Goal: Information Seeking & Learning: Learn about a topic

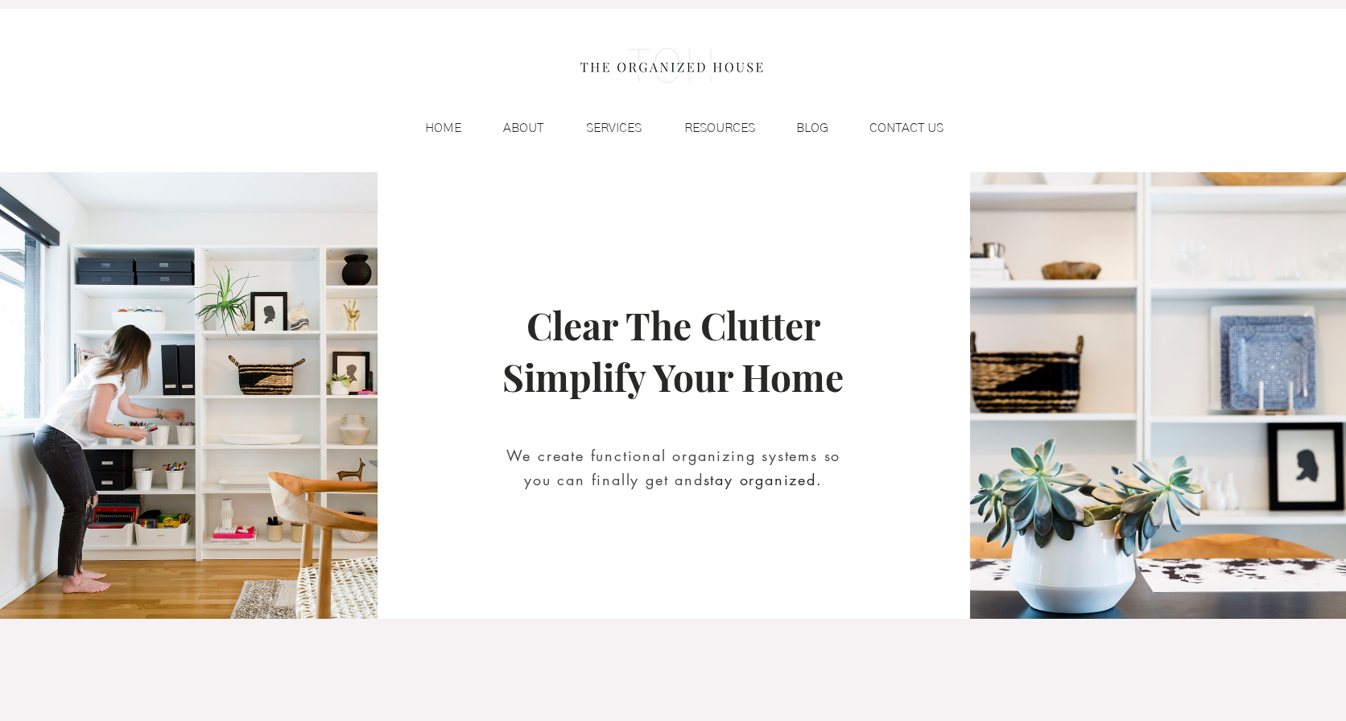
scroll to position [86, 0]
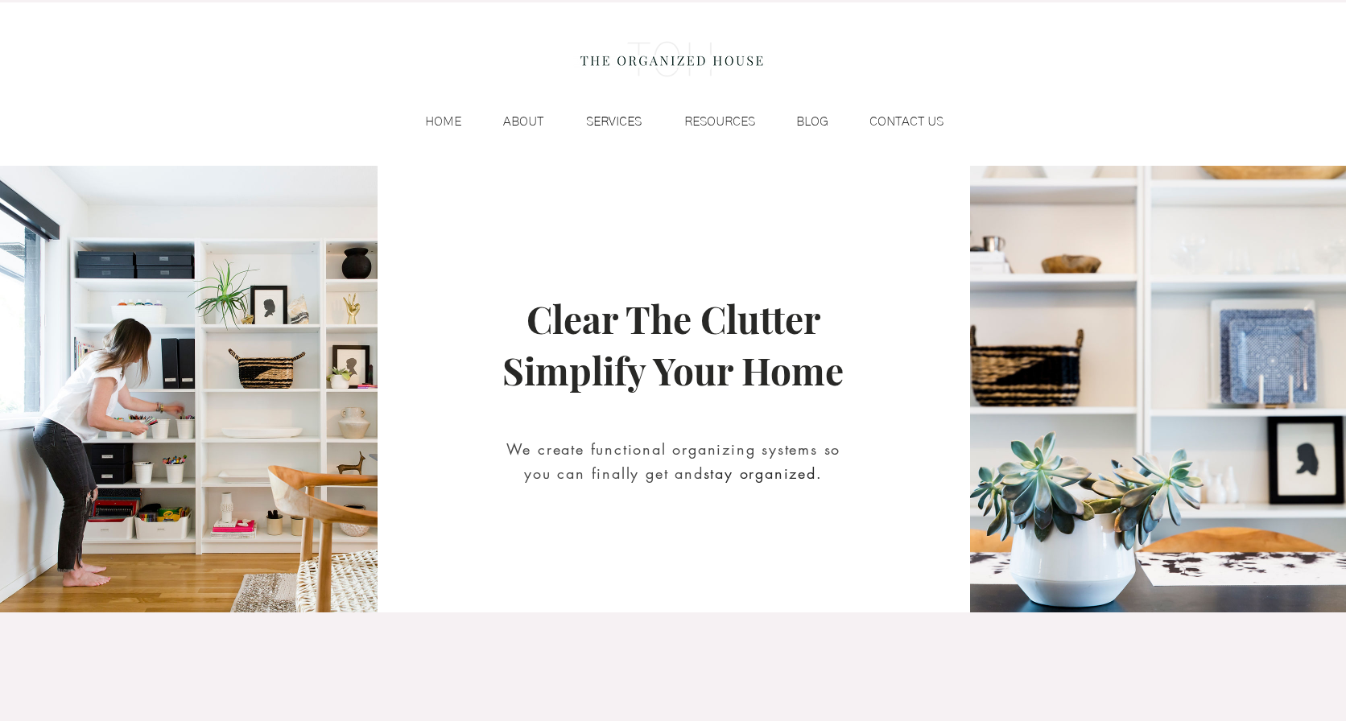
click at [608, 111] on p "SERVICES" at bounding box center [614, 121] width 72 height 24
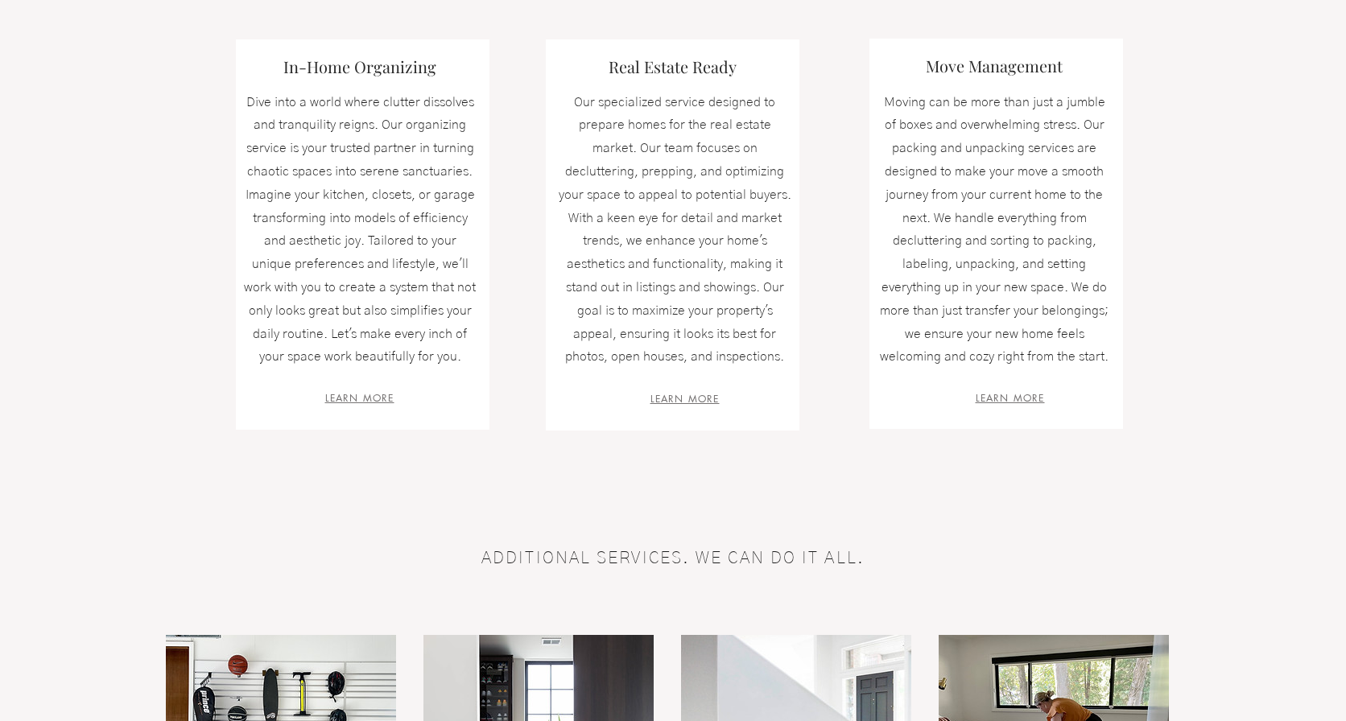
scroll to position [587, 0]
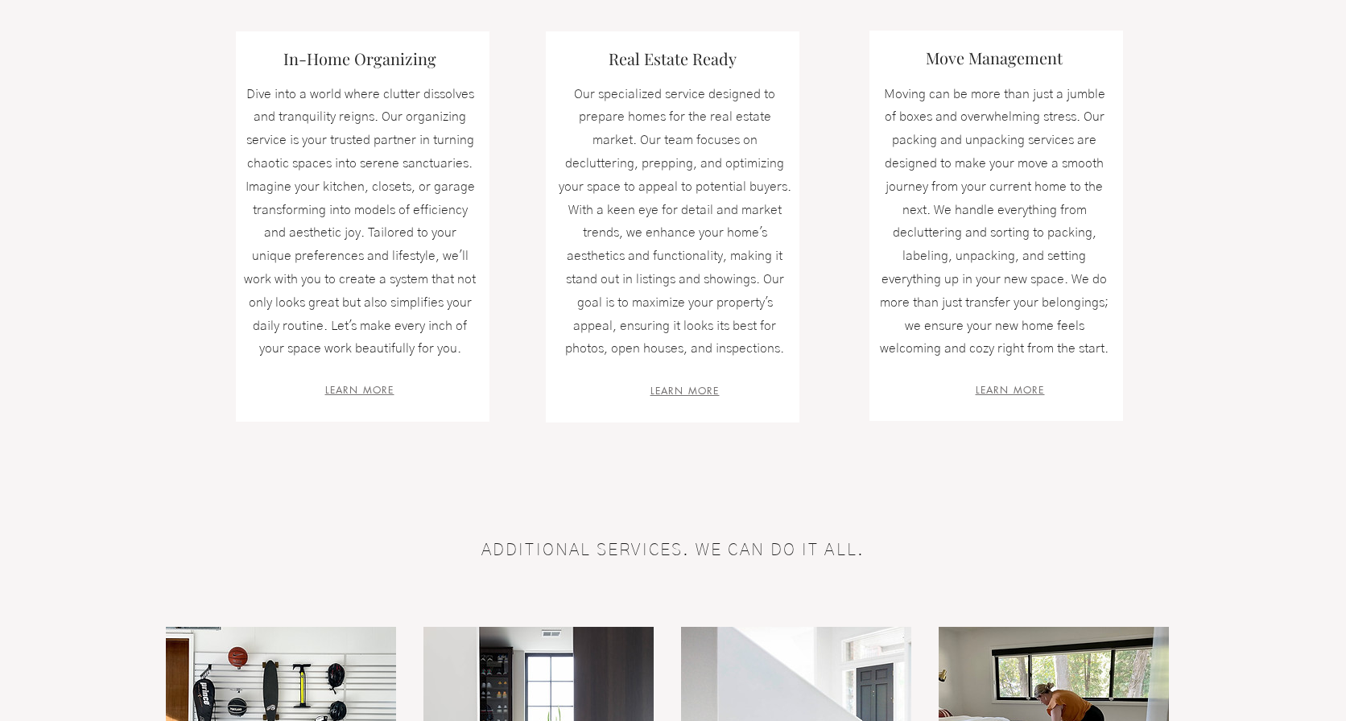
click at [360, 389] on span "LEARN MORE" at bounding box center [359, 390] width 69 height 14
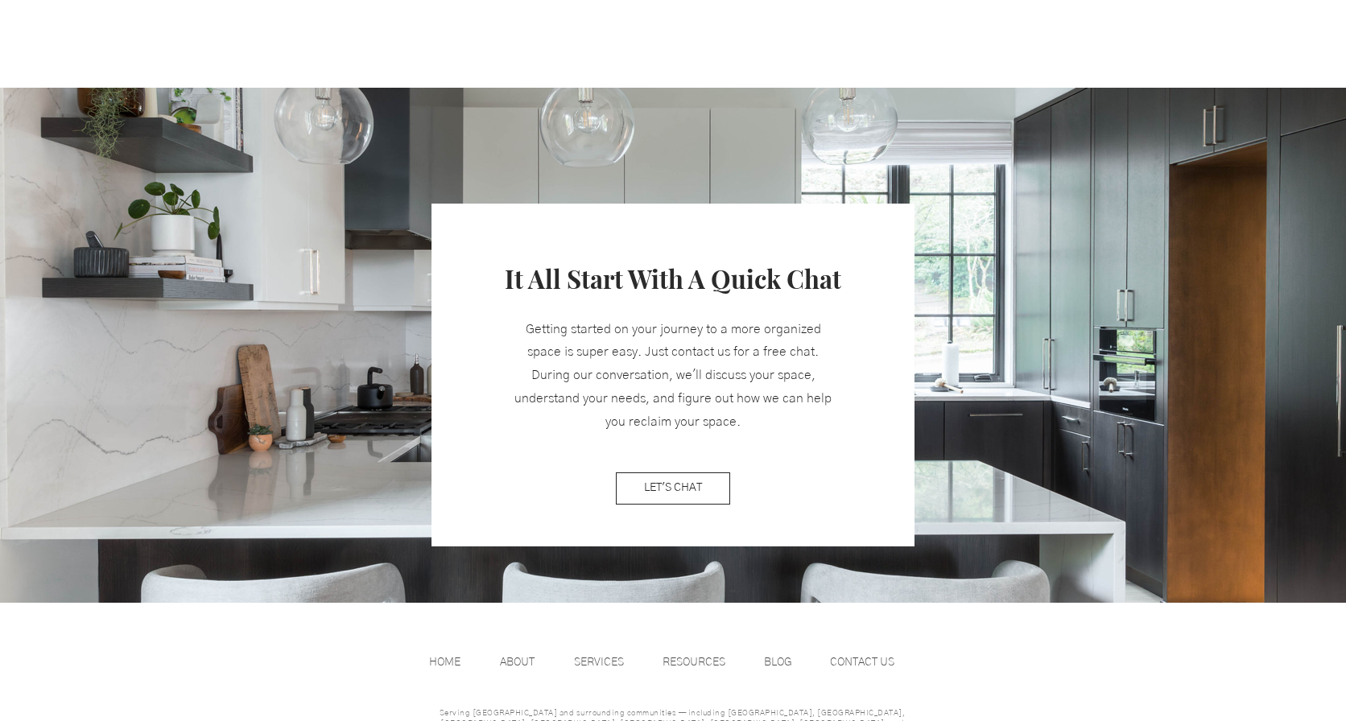
scroll to position [1927, 0]
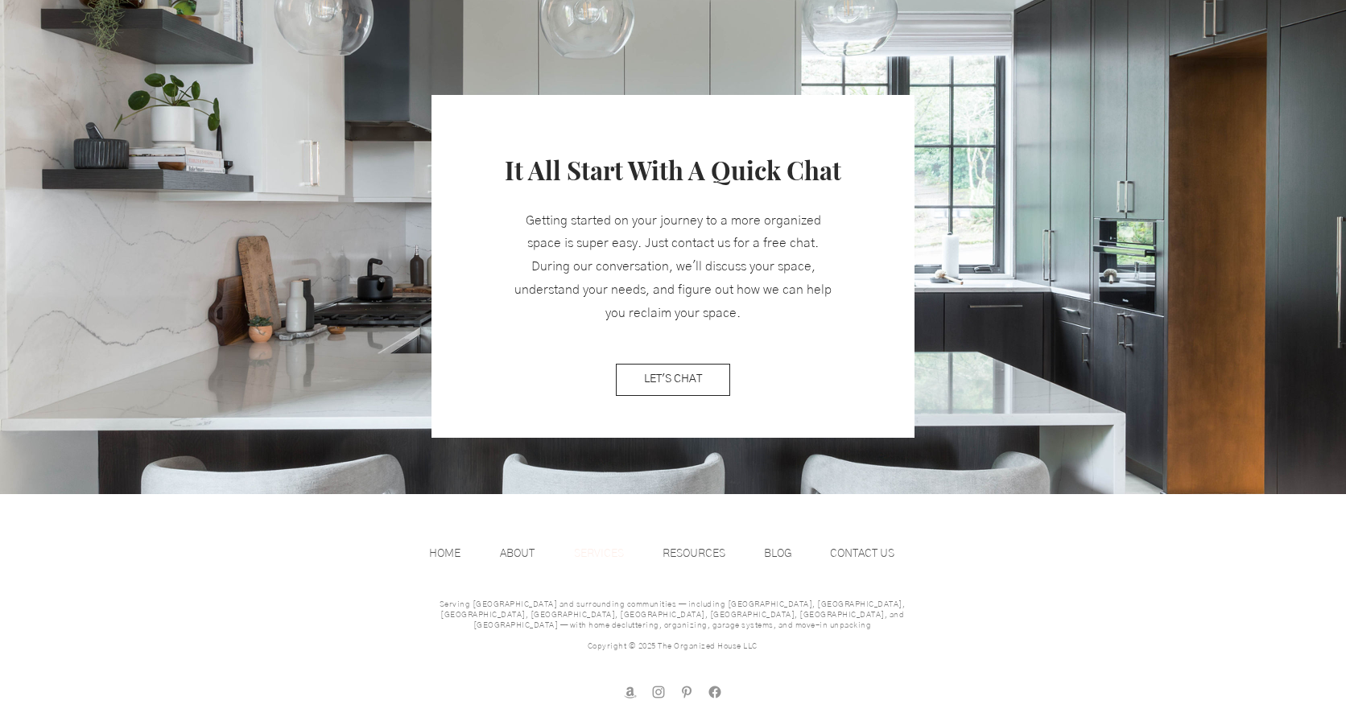
click at [601, 551] on p "SERVICES" at bounding box center [599, 554] width 66 height 24
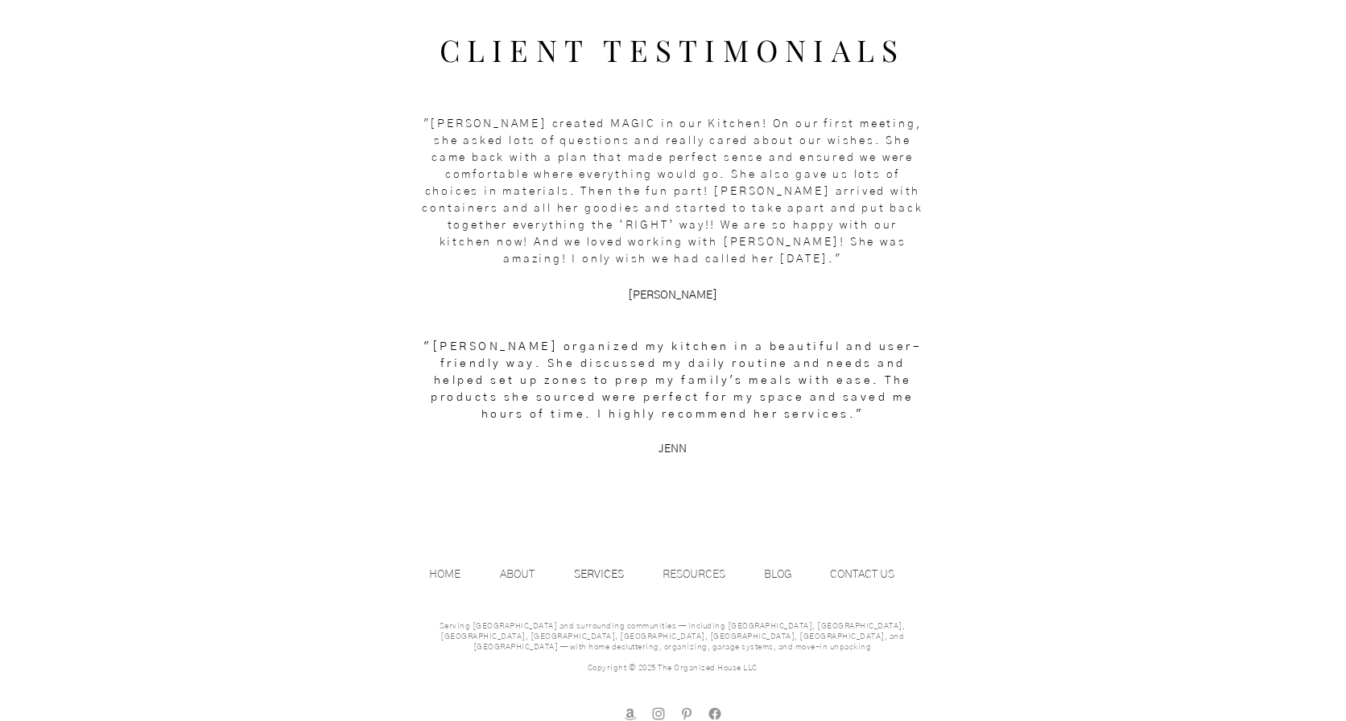
scroll to position [2088, 0]
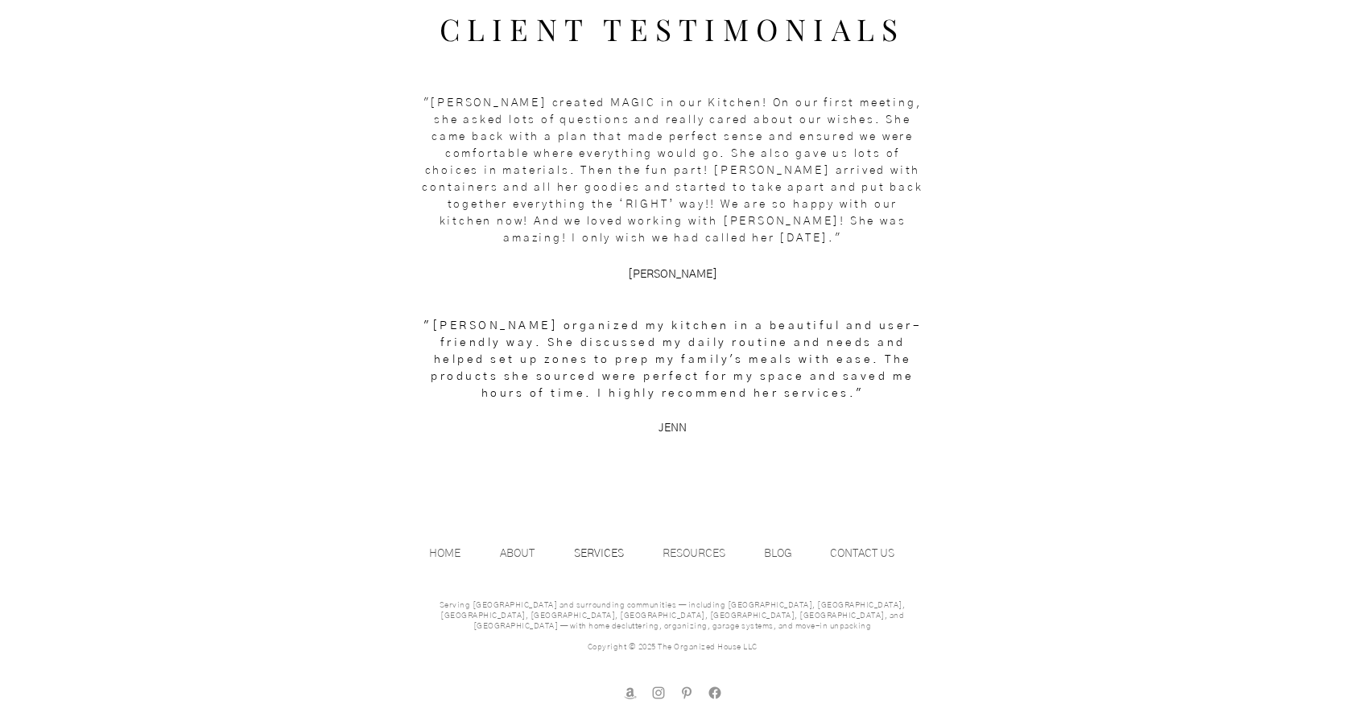
click at [1120, 370] on div at bounding box center [673, 211] width 1346 height 567
